Goal: Task Accomplishment & Management: Complete application form

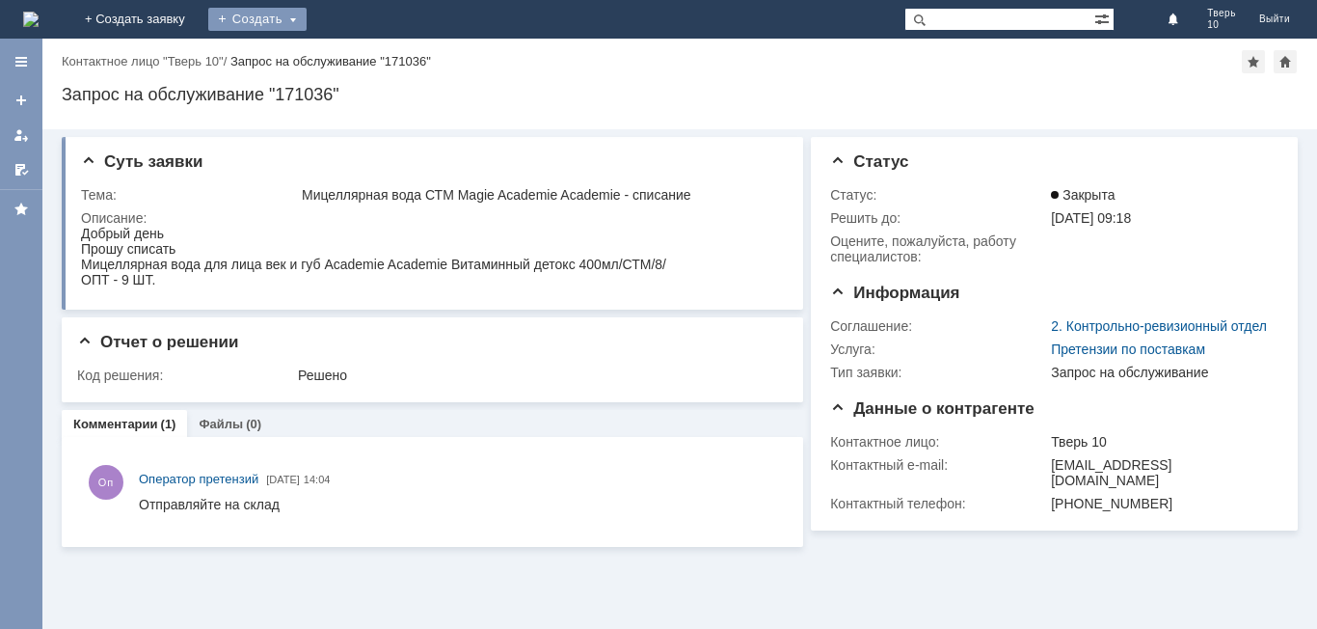
click at [307, 8] on div "Создать" at bounding box center [257, 19] width 98 height 23
click at [359, 53] on link "Заявка" at bounding box center [285, 57] width 147 height 23
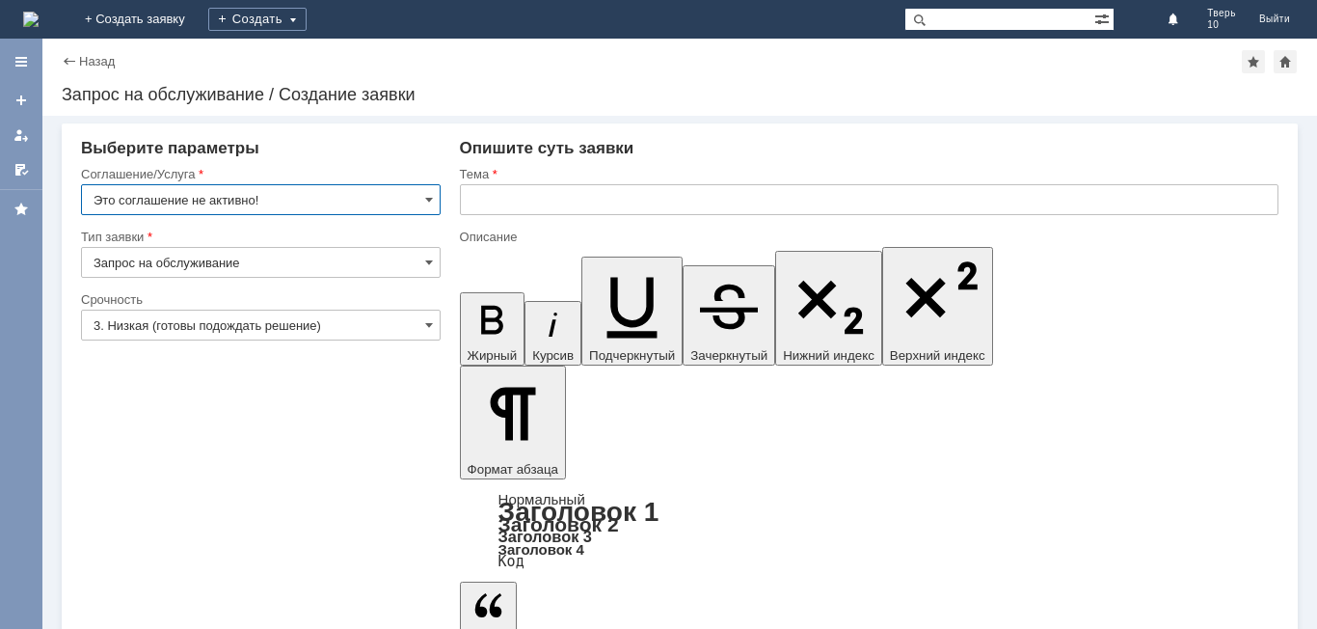
click at [383, 201] on input "Это соглашение не активно!" at bounding box center [261, 199] width 360 height 31
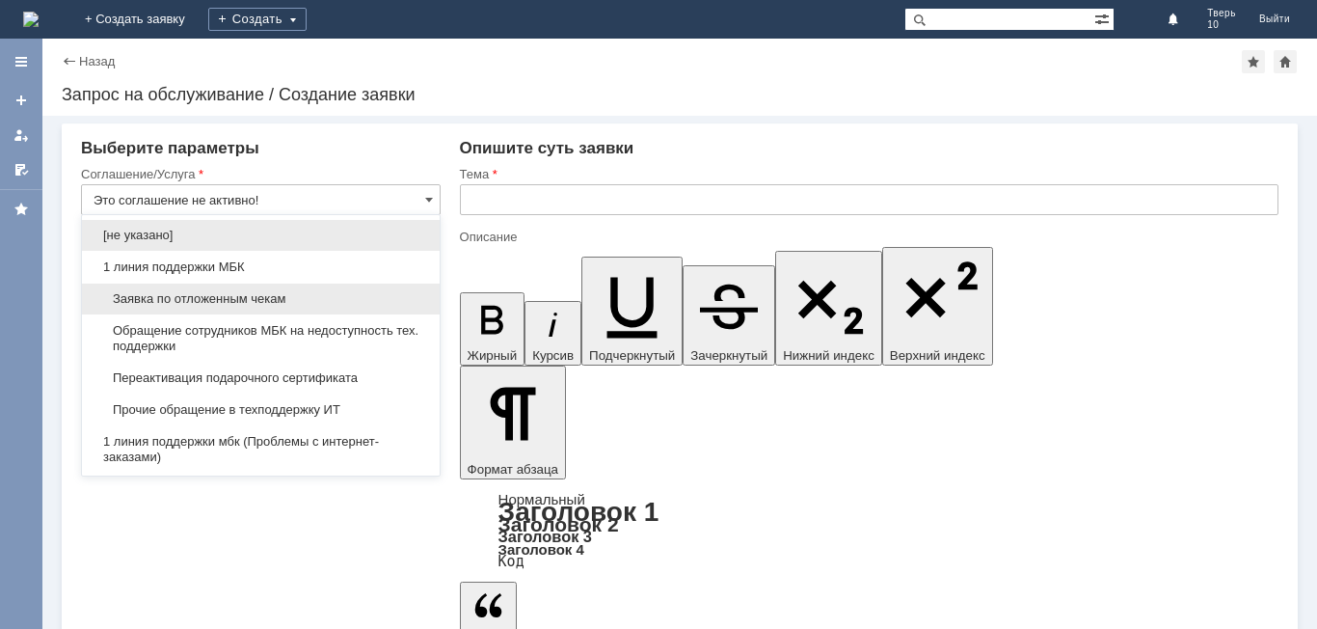
click at [262, 304] on span "Заявка по отложенным чекам" at bounding box center [261, 298] width 334 height 15
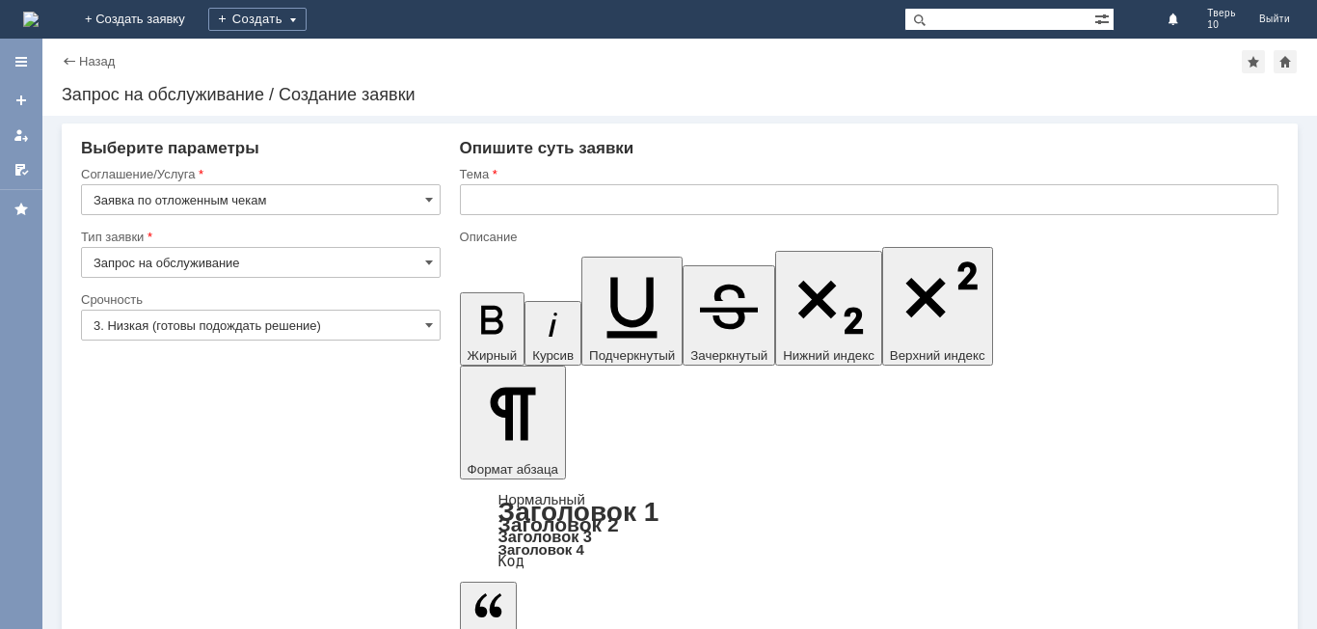
type input "Заявка по отложенным чекам"
click at [594, 206] on input "text" at bounding box center [869, 199] width 818 height 31
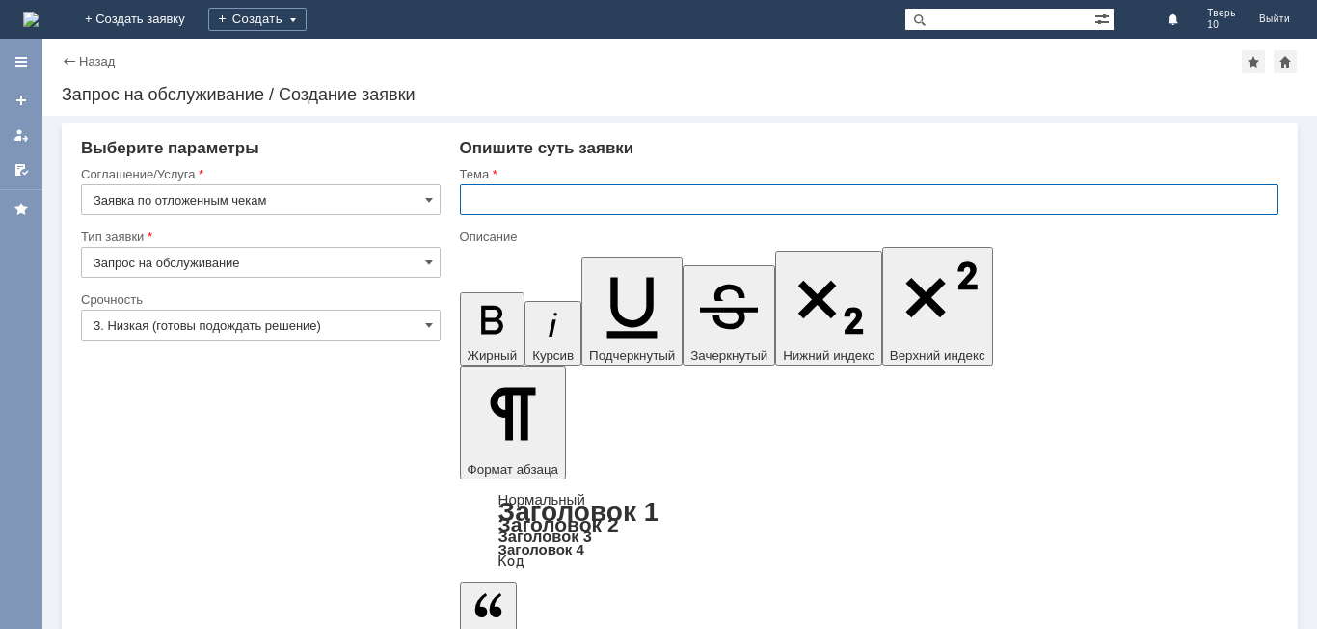
type input "о"
type input "Отложенные чеки"
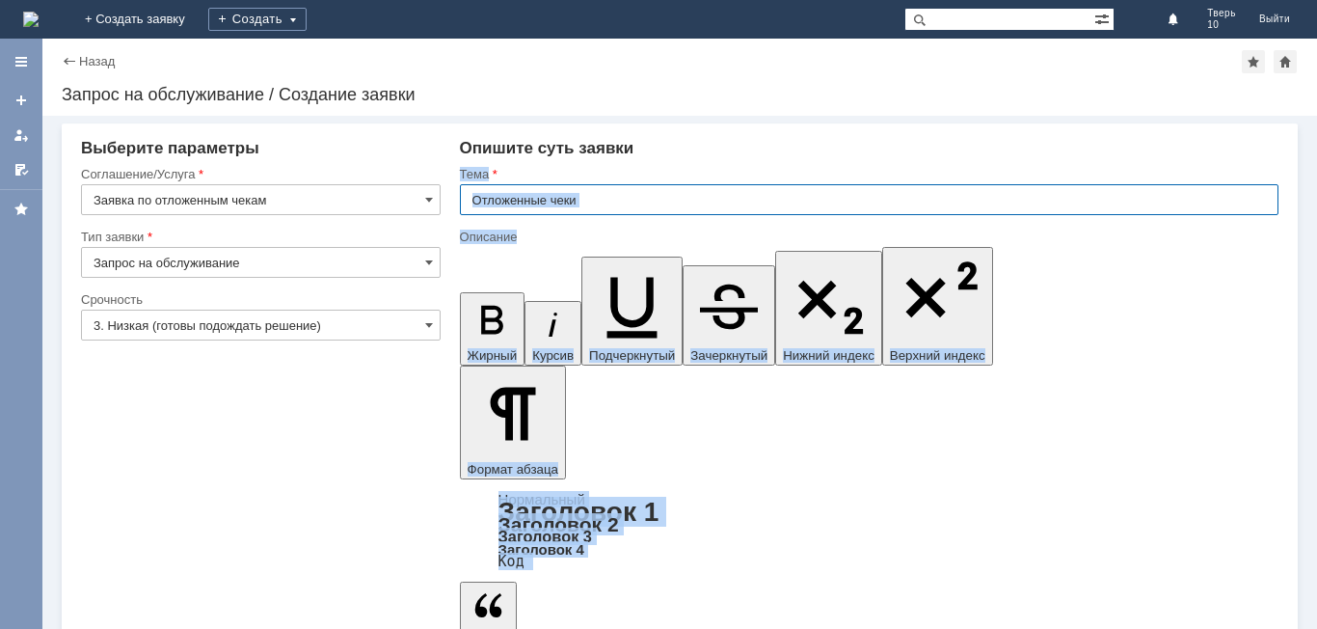
drag, startPoint x: 631, startPoint y: 437, endPoint x: 634, endPoint y: 422, distance: 14.7
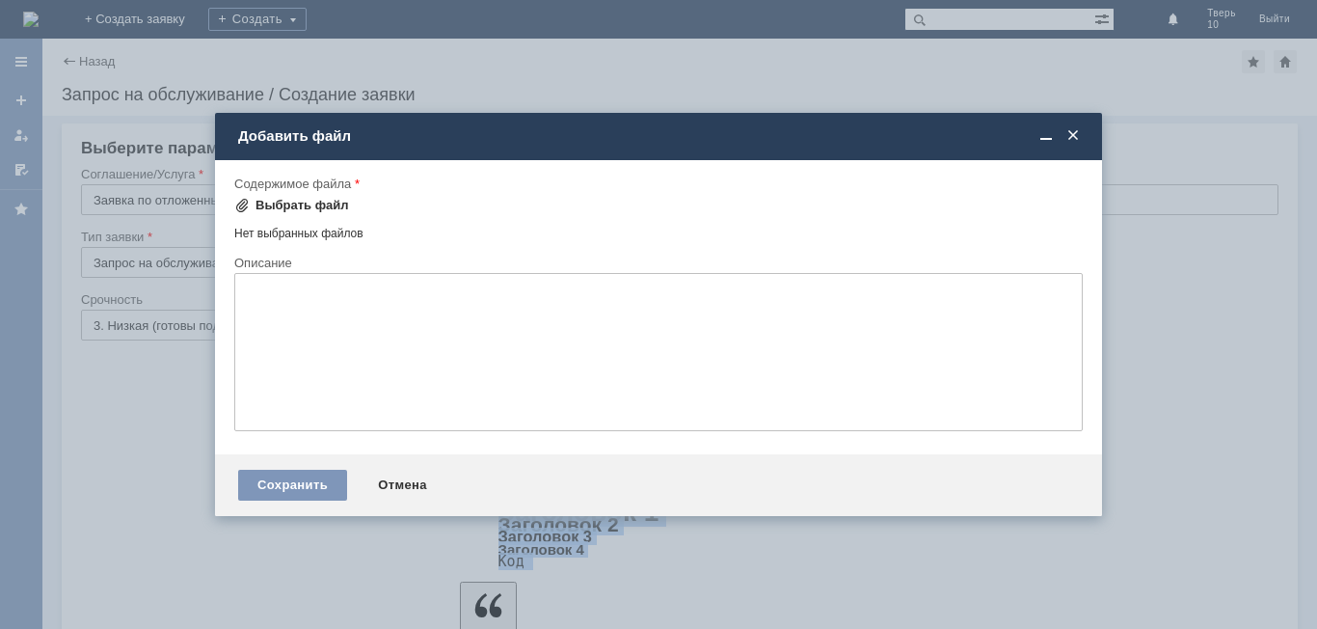
click at [304, 204] on div "Выбрать файл" at bounding box center [302, 205] width 94 height 15
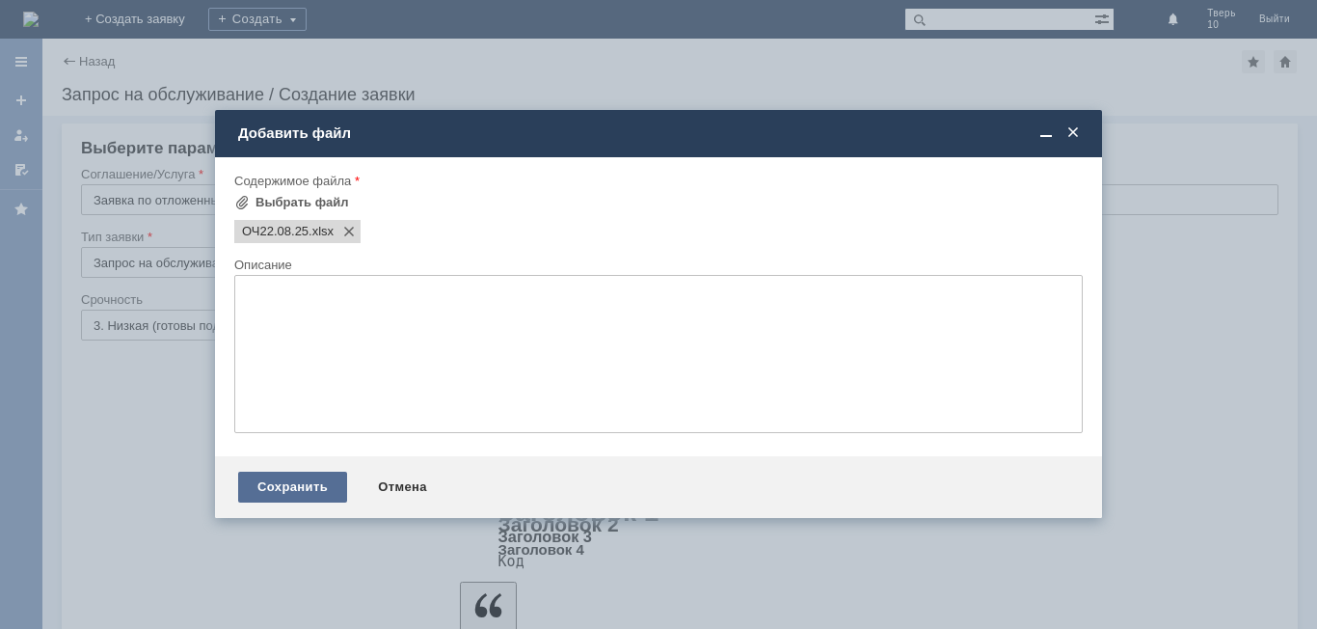
click at [295, 485] on div "Сохранить" at bounding box center [292, 486] width 109 height 31
